Goal: Task Accomplishment & Management: Use online tool/utility

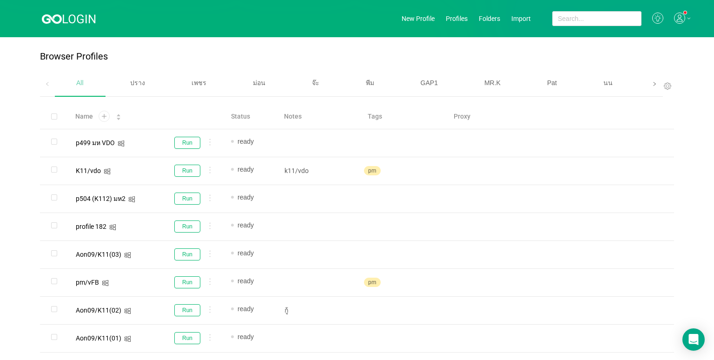
click at [652, 82] on icon "icon: right" at bounding box center [654, 84] width 5 height 5
click at [455, 74] on div "เบนซ์" at bounding box center [451, 83] width 59 height 24
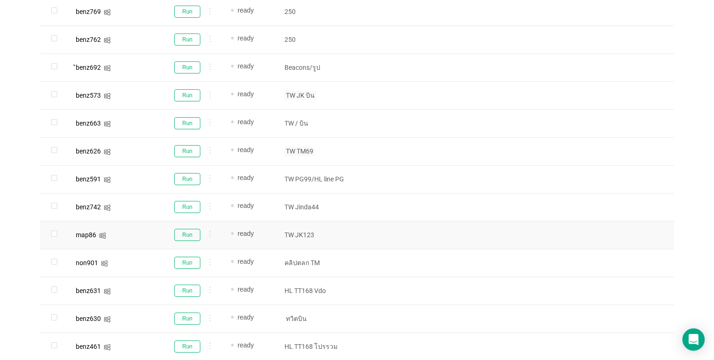
scroll to position [279, 0]
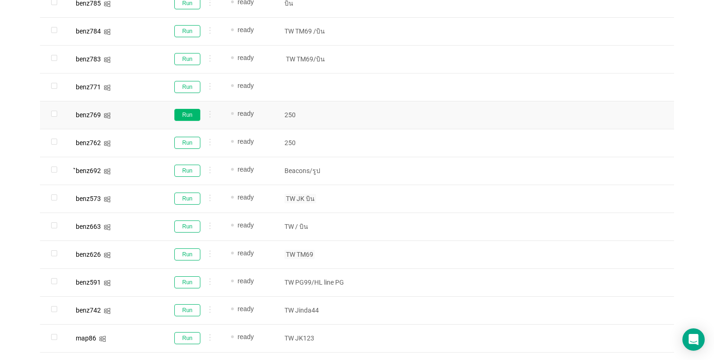
click at [186, 113] on button "Run" at bounding box center [187, 115] width 26 height 12
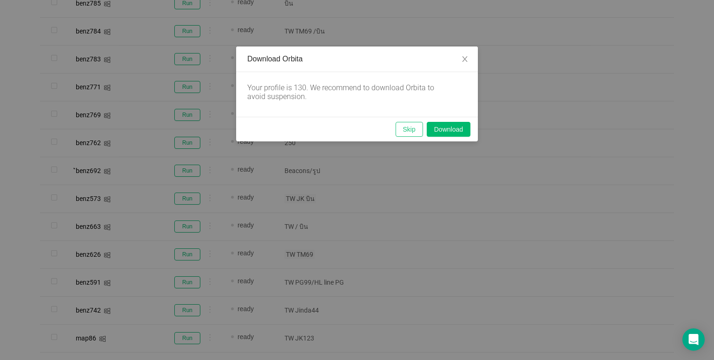
click at [400, 126] on button "Skip" at bounding box center [408, 129] width 27 height 15
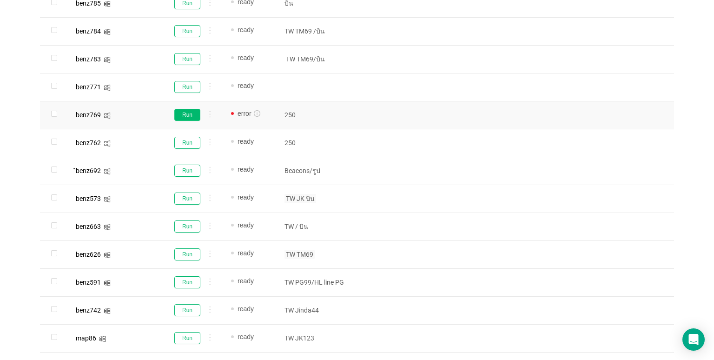
click at [188, 111] on button "Run" at bounding box center [187, 115] width 26 height 12
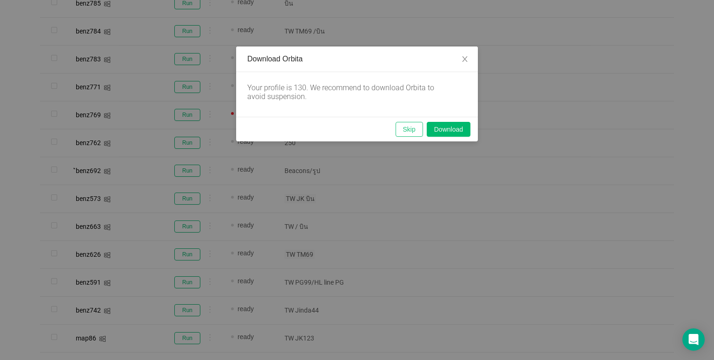
click at [403, 134] on button "Skip" at bounding box center [408, 129] width 27 height 15
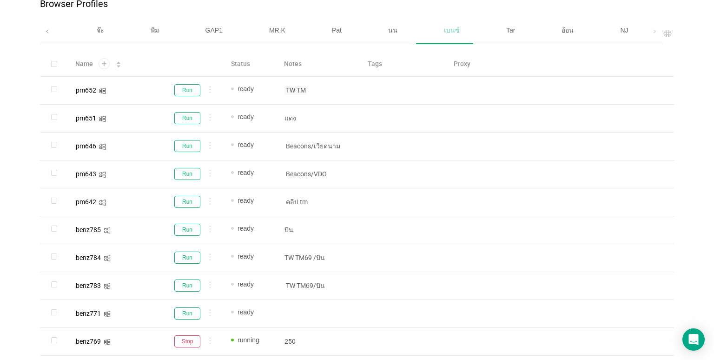
scroll to position [46, 0]
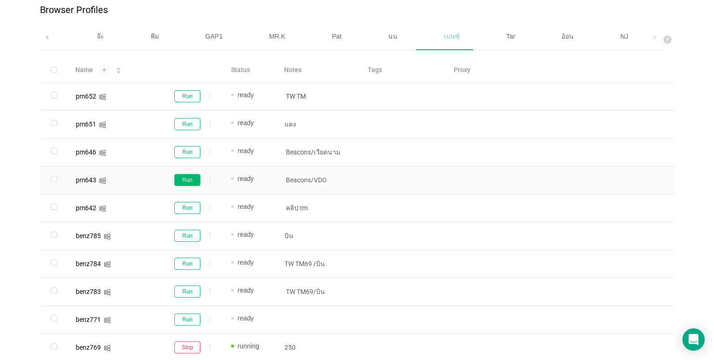
click at [186, 177] on button "Run" at bounding box center [187, 180] width 26 height 12
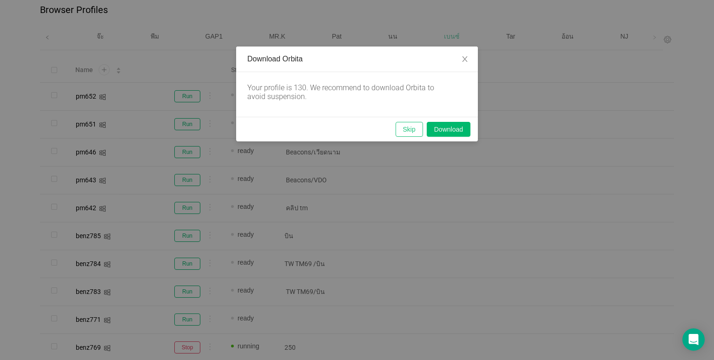
click at [402, 131] on button "Skip" at bounding box center [408, 129] width 27 height 15
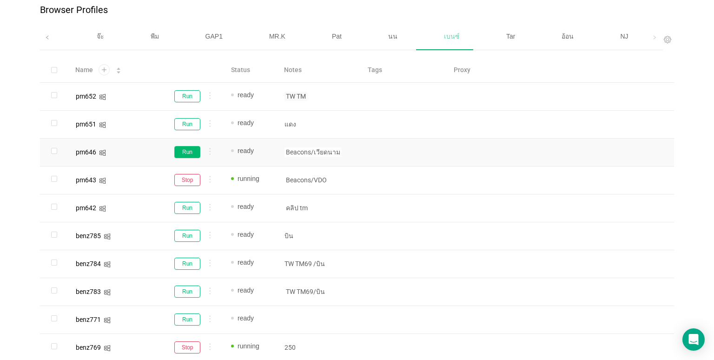
click at [190, 149] on button "Run" at bounding box center [187, 152] width 26 height 12
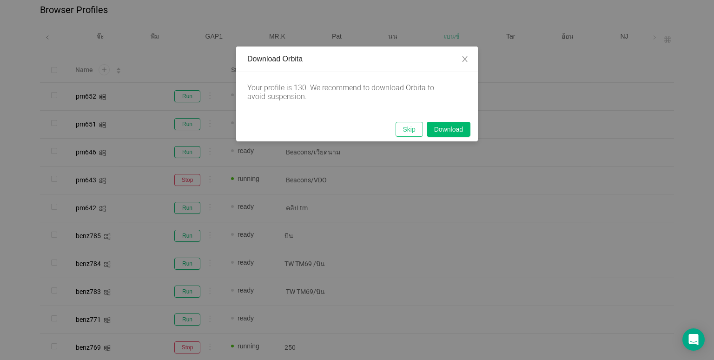
click at [417, 126] on button "Skip" at bounding box center [408, 129] width 27 height 15
